Goal: Transaction & Acquisition: Purchase product/service

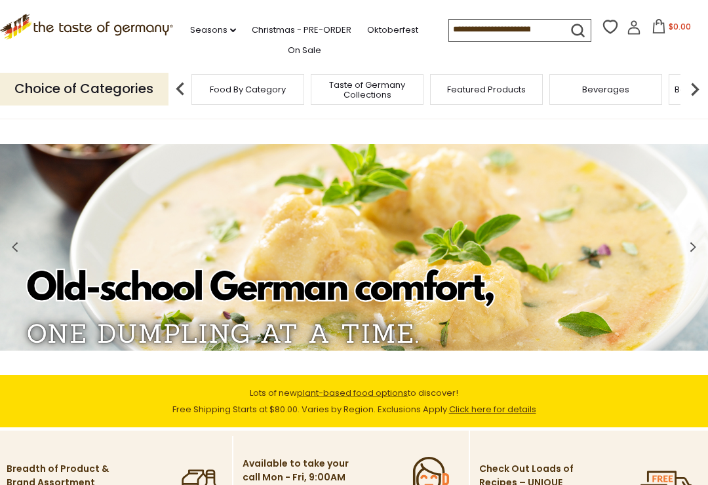
click at [569, 24] on icon "submit" at bounding box center [578, 31] width 18 height 18
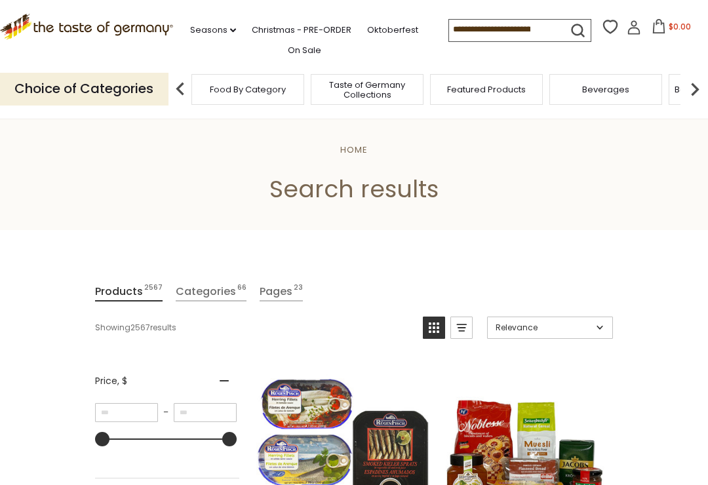
click at [499, 29] on input at bounding box center [504, 29] width 111 height 18
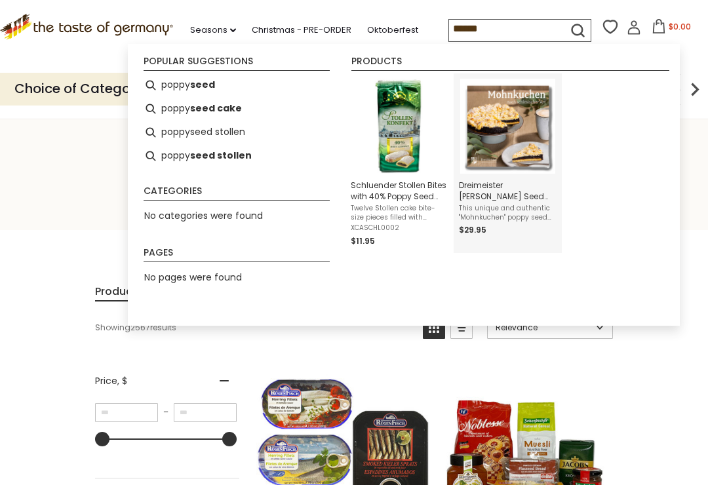
type input "*****"
click at [509, 147] on img "Dreimeister Poppy Seed Cake, Silesian Style, Ready-To-Eat, 1.8 lbs." at bounding box center [507, 126] width 95 height 95
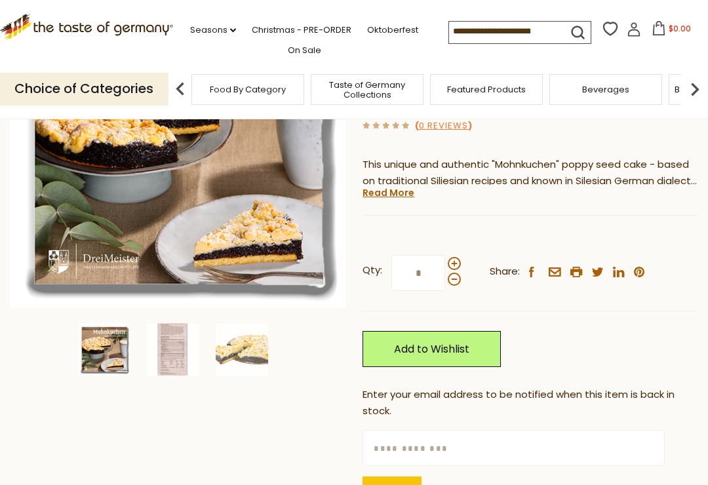
scroll to position [211, 0]
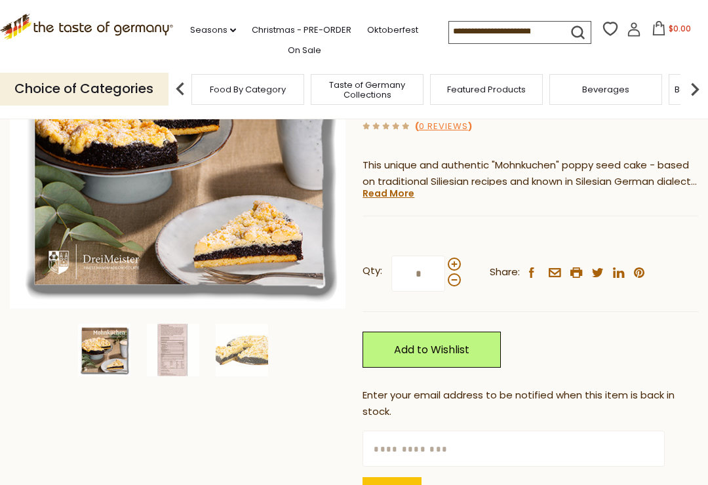
click at [456, 347] on link "Add to Wishlist" at bounding box center [431, 350] width 138 height 36
